Goal: Task Accomplishment & Management: Complete application form

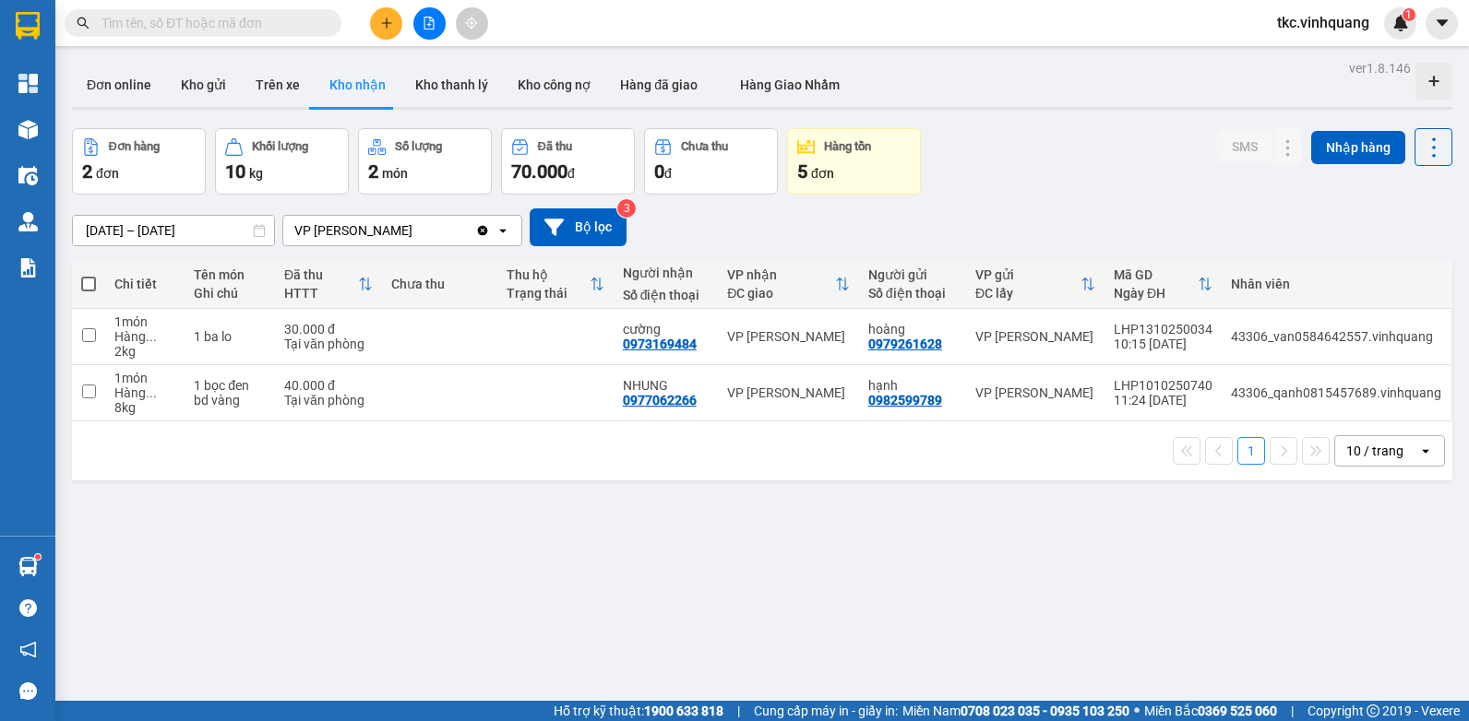
click at [274, 31] on input "text" at bounding box center [210, 23] width 218 height 20
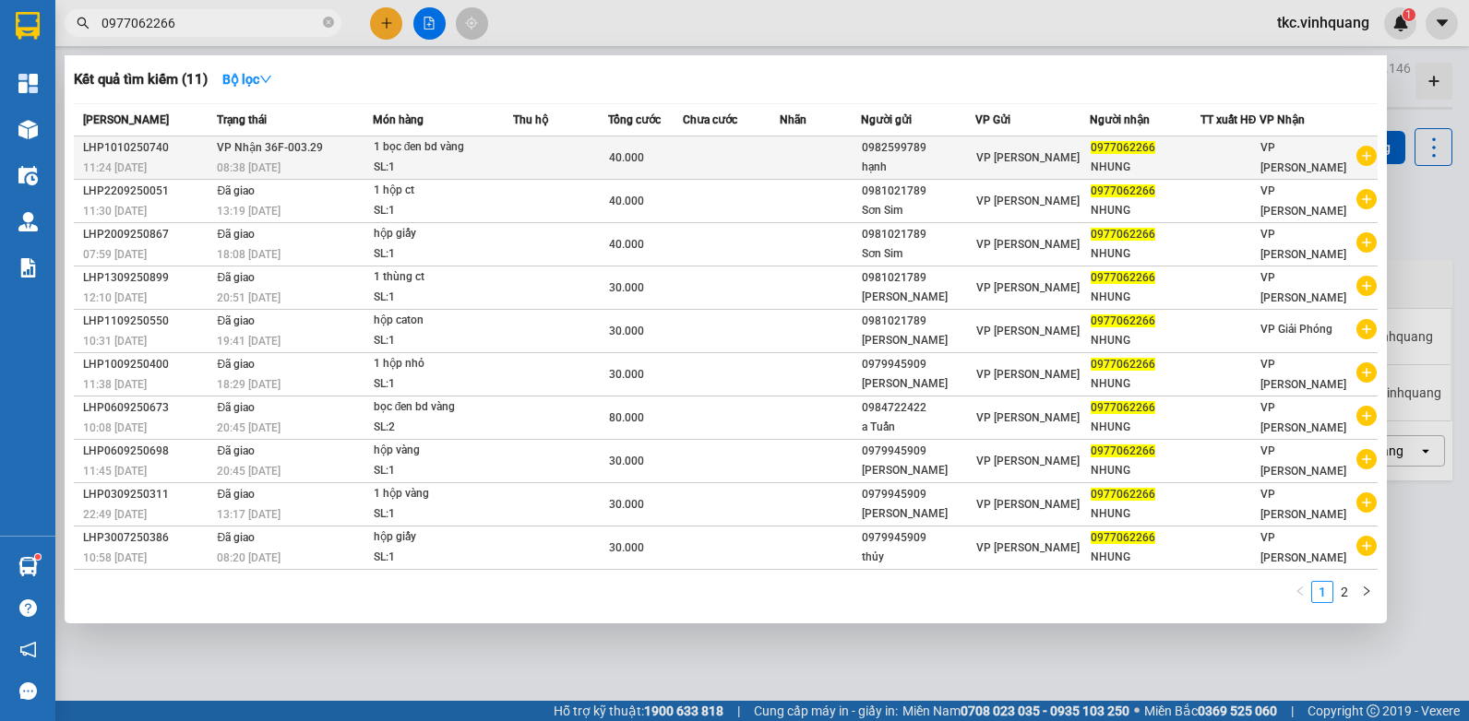
type input "0977062266"
click at [439, 147] on div "1 bọc đen bd vàng" at bounding box center [443, 147] width 138 height 20
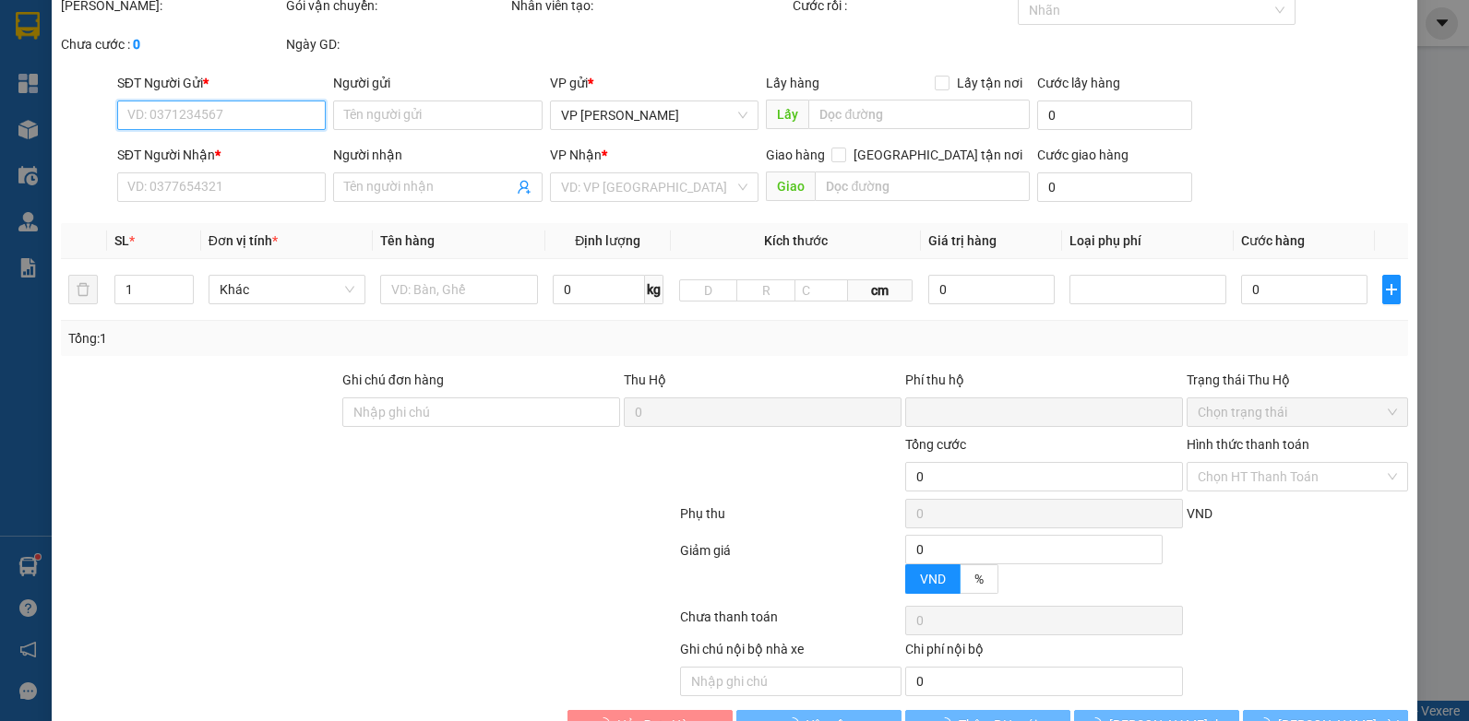
type input "0982599789"
type input "hạnh"
type input "0977062266"
type input "NHUNG"
type input "0"
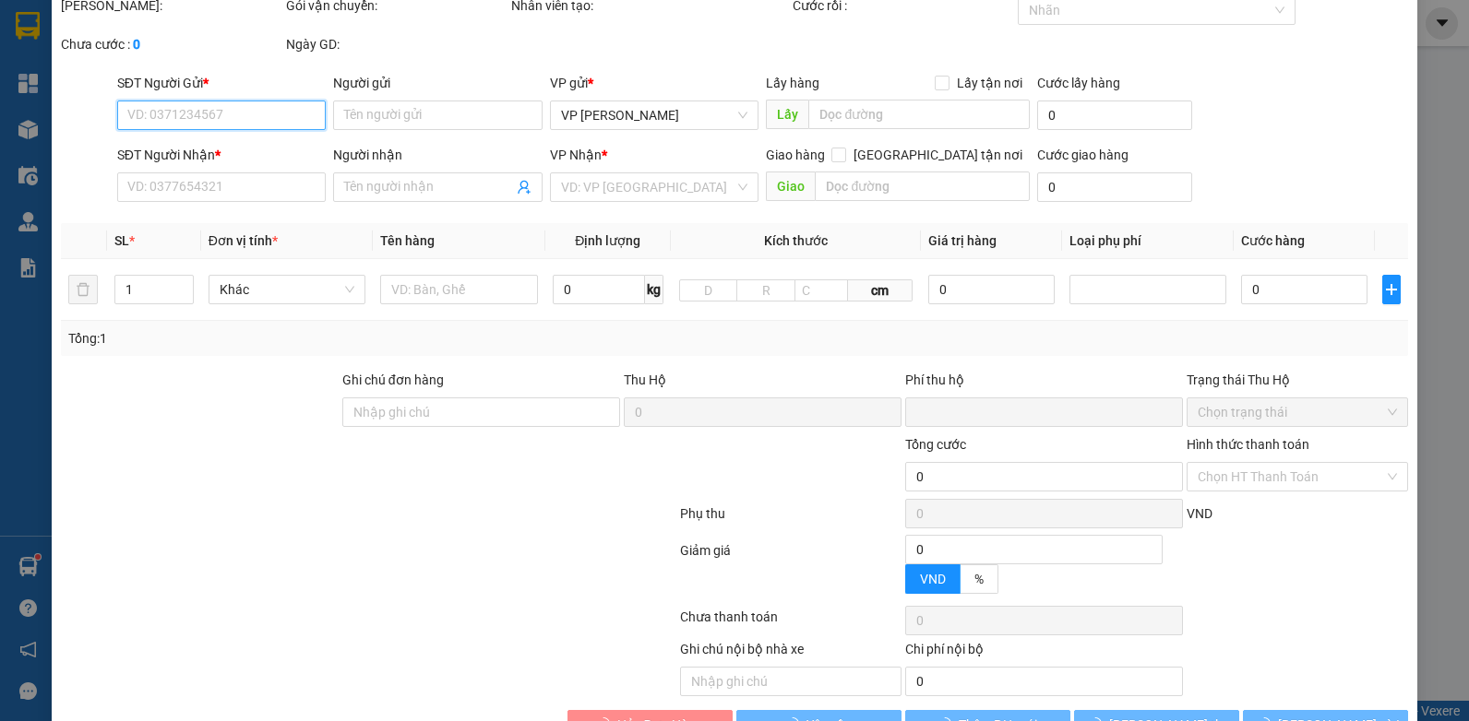
type input "40.000"
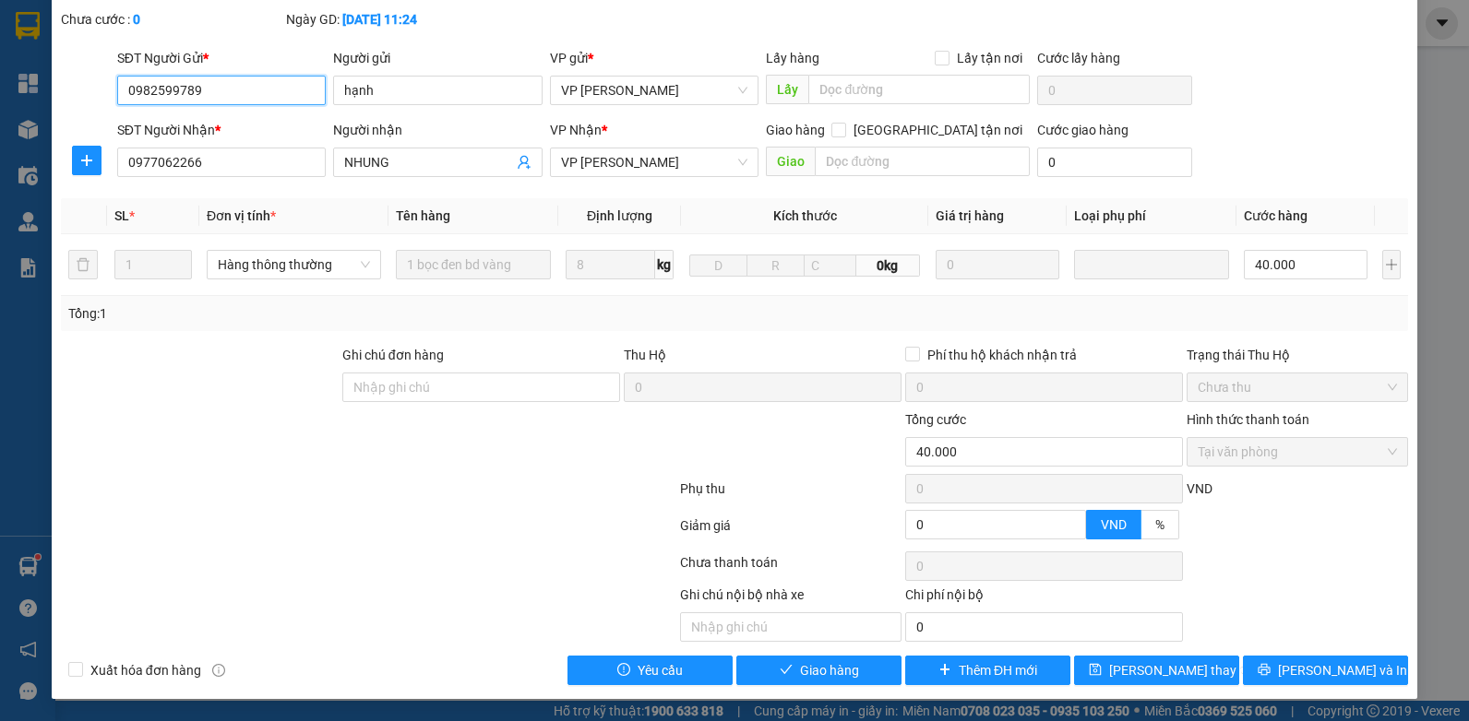
scroll to position [116, 0]
click at [825, 670] on span "Giao hàng" at bounding box center [829, 671] width 59 height 20
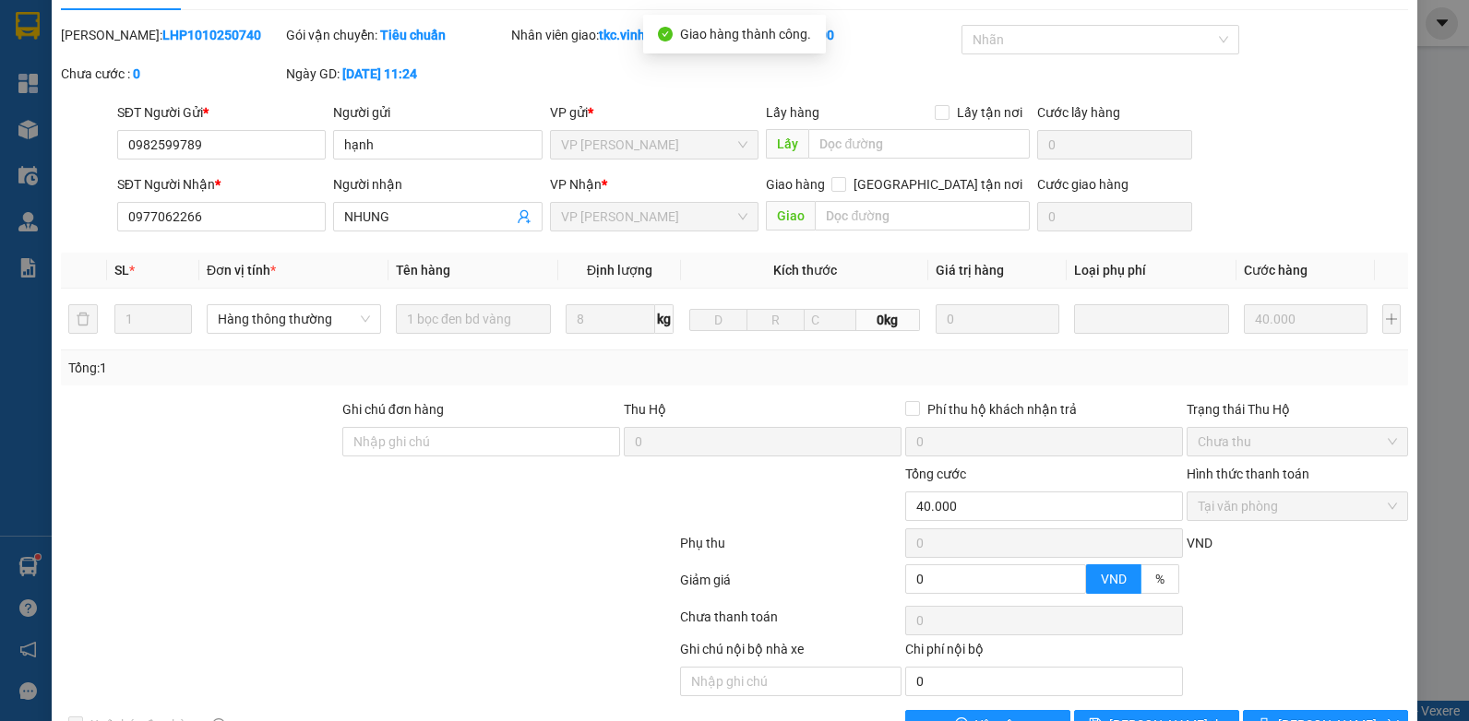
scroll to position [0, 0]
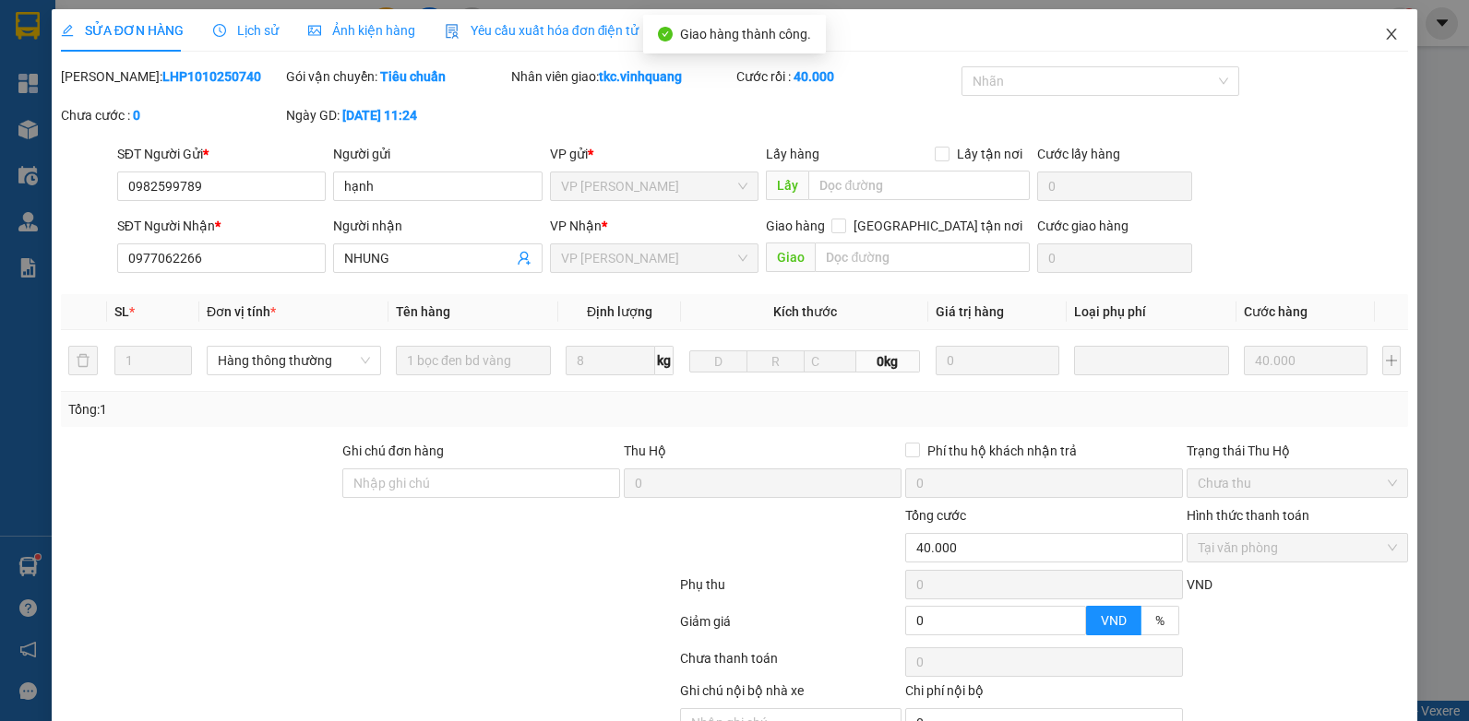
click at [1372, 18] on span "Close" at bounding box center [1391, 35] width 52 height 52
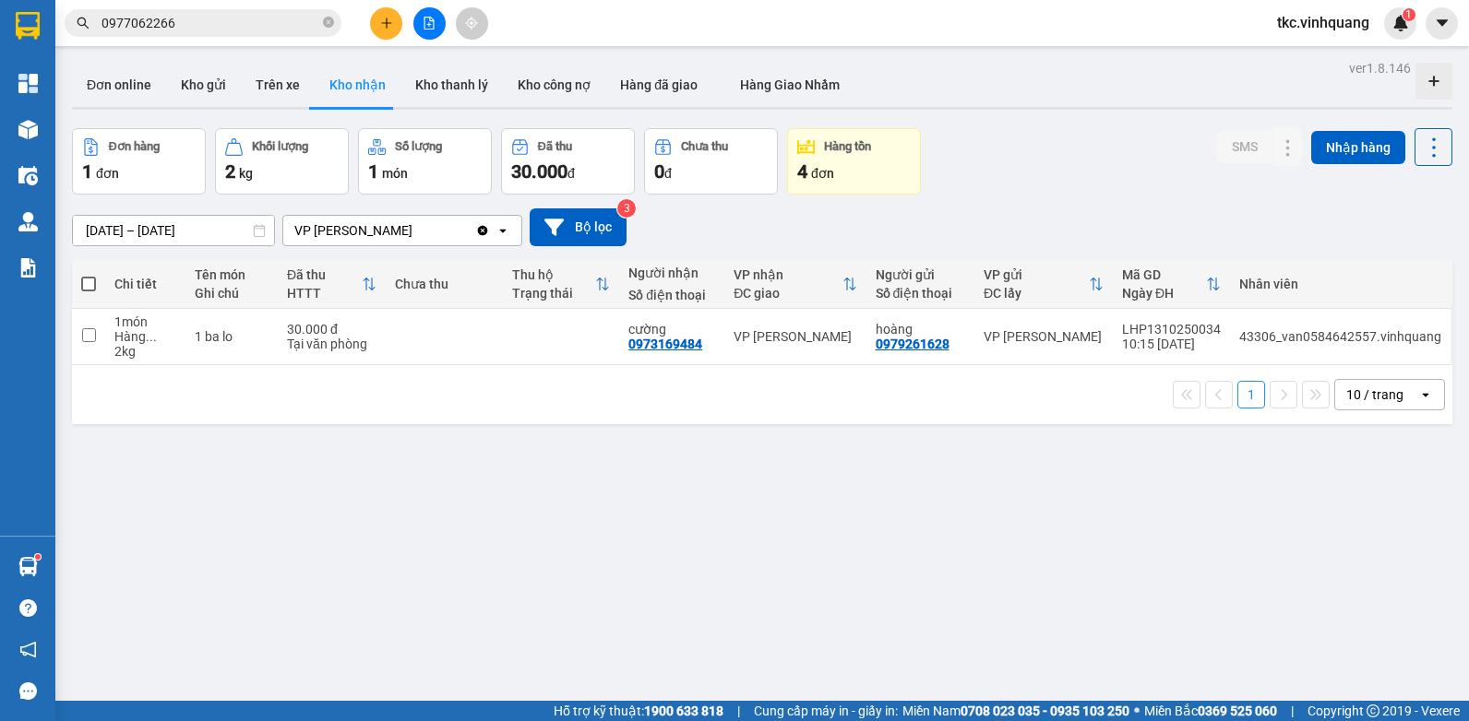
click at [245, 13] on input "0977062266" at bounding box center [210, 23] width 218 height 20
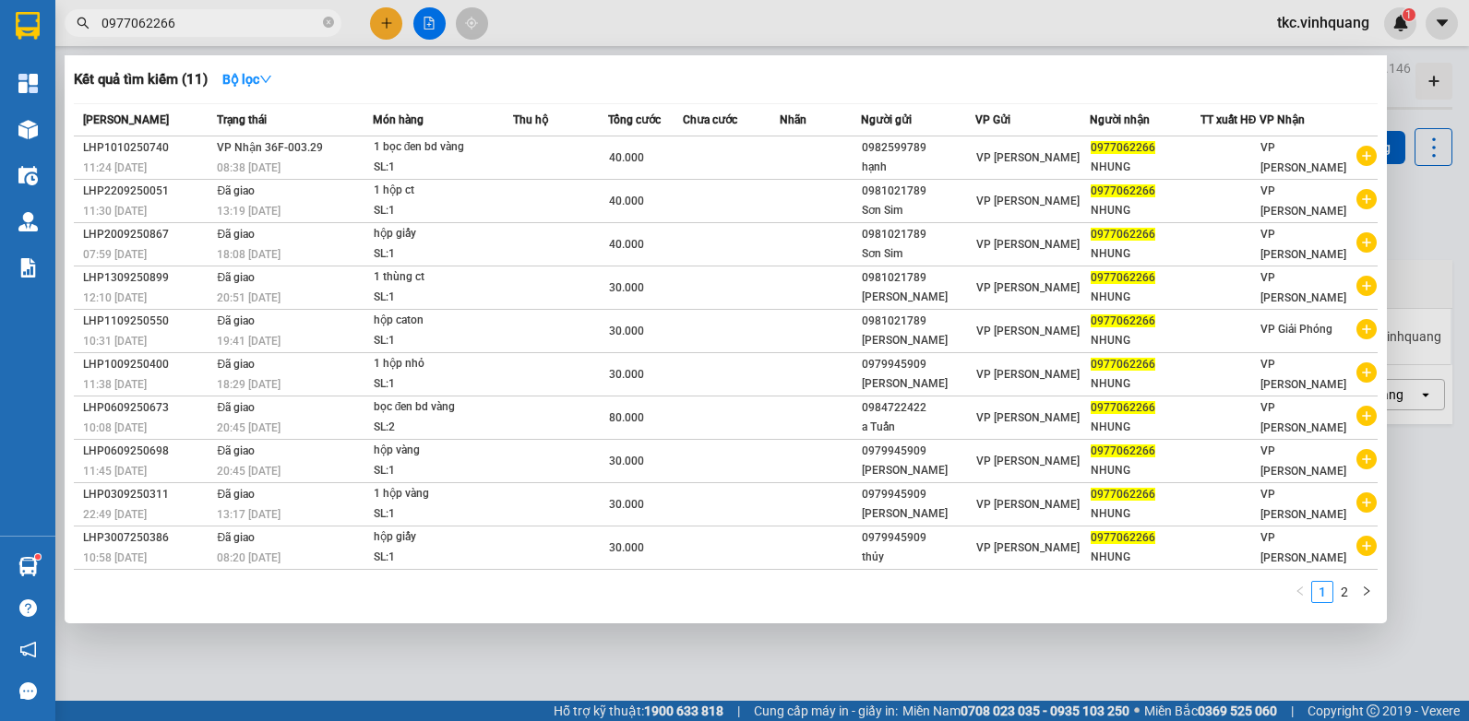
click at [245, 13] on input "0977062266" at bounding box center [210, 23] width 218 height 20
